Goal: Navigation & Orientation: Find specific page/section

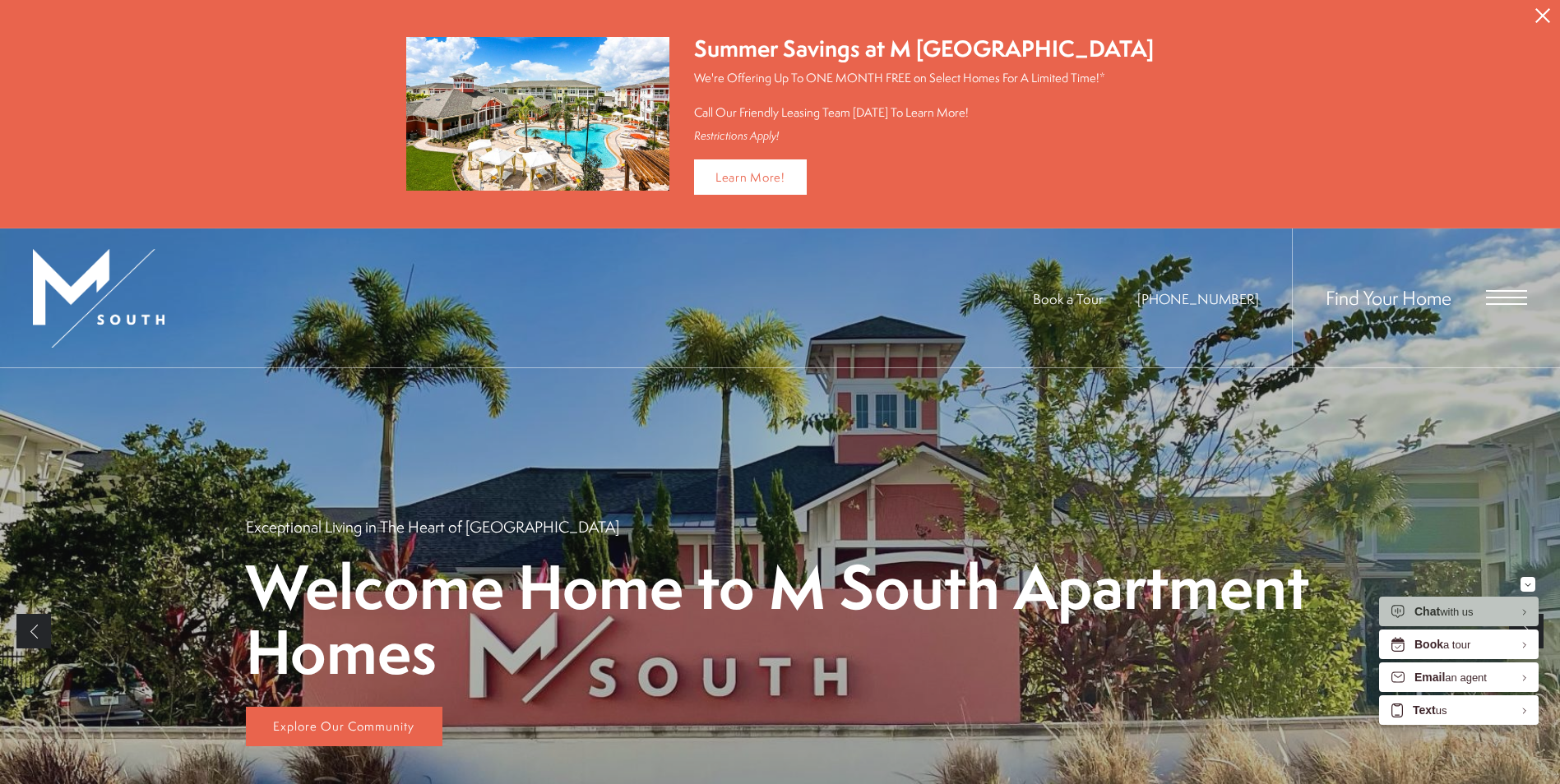
click at [1534, 9] on button "Proceed To Website" at bounding box center [1543, 16] width 35 height 31
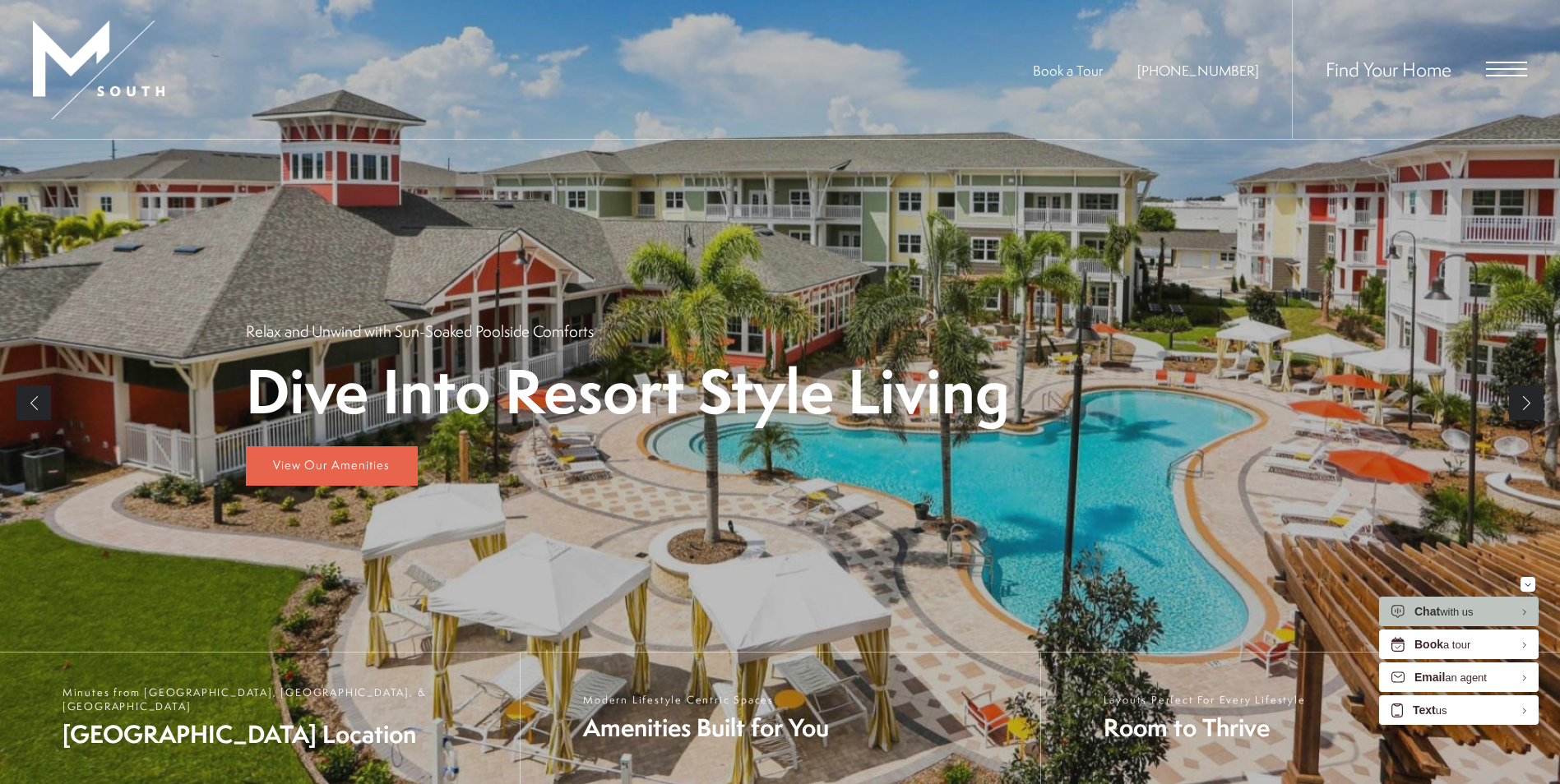
click at [1511, 62] on span "Open Menu" at bounding box center [1506, 63] width 41 height 2
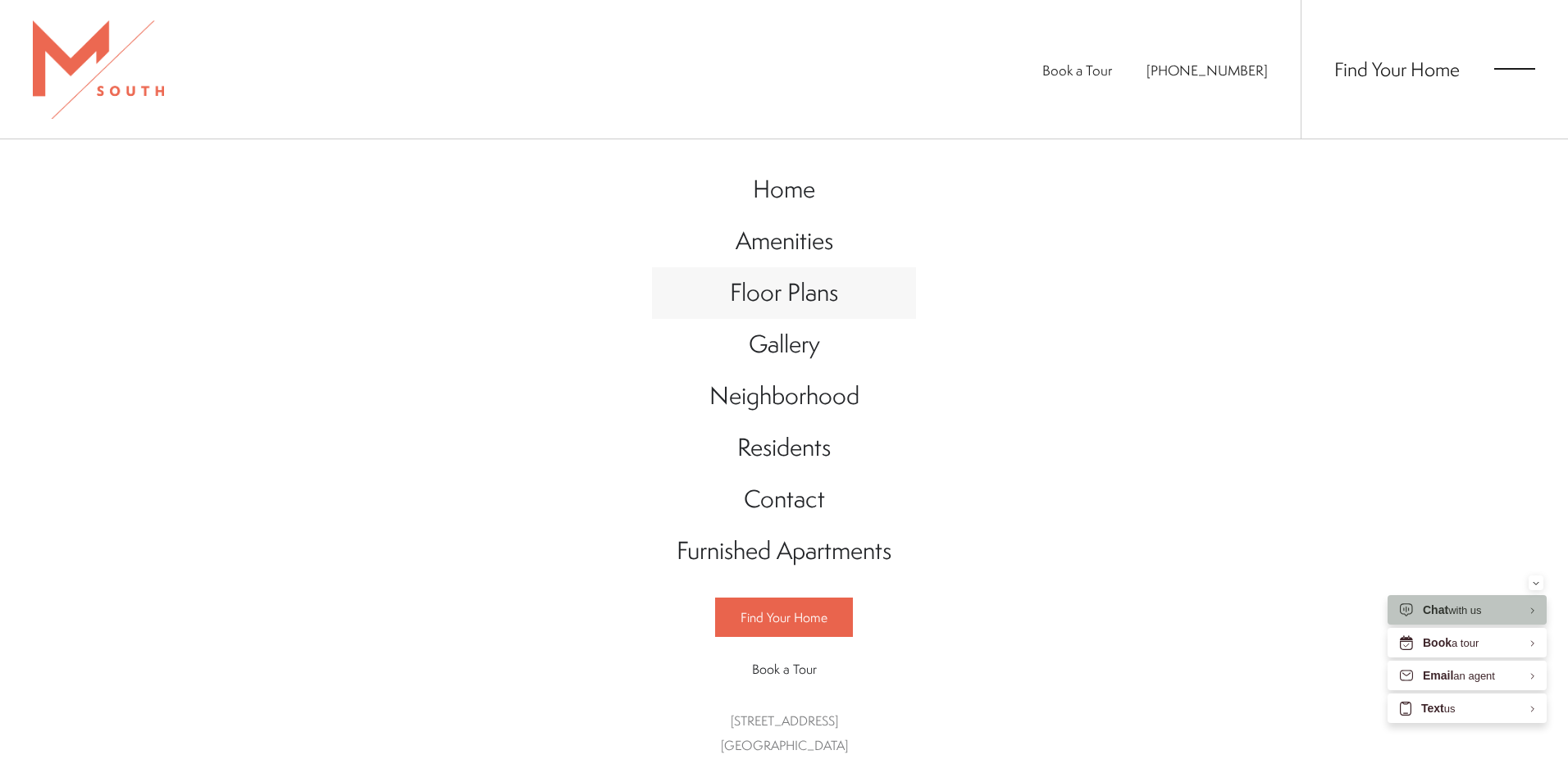
click at [799, 300] on span "Floor Plans" at bounding box center [784, 292] width 108 height 34
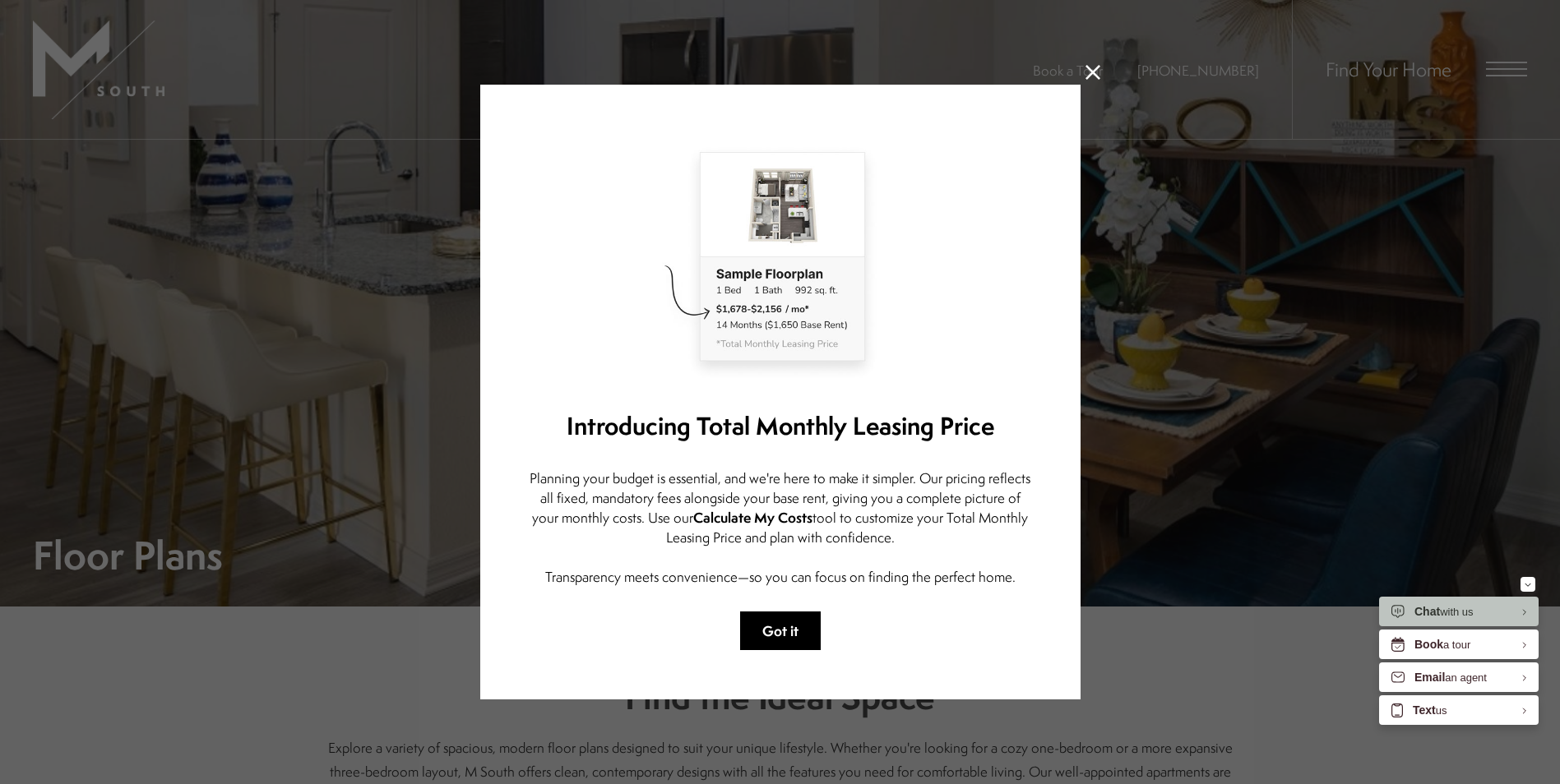
click at [786, 621] on button "Got it" at bounding box center [780, 630] width 80 height 38
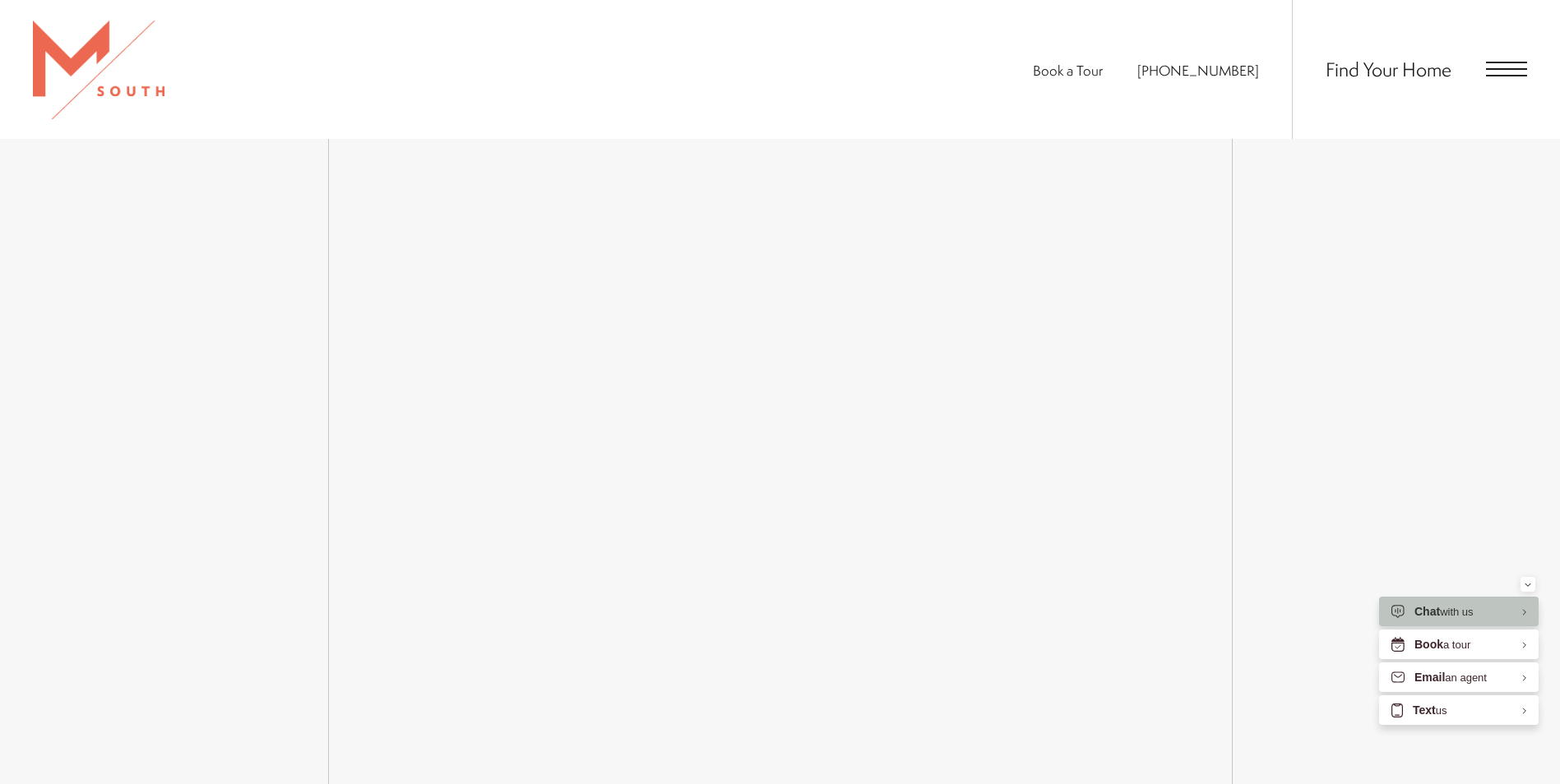
scroll to position [3206, 0]
